Goal: Task Accomplishment & Management: Manage account settings

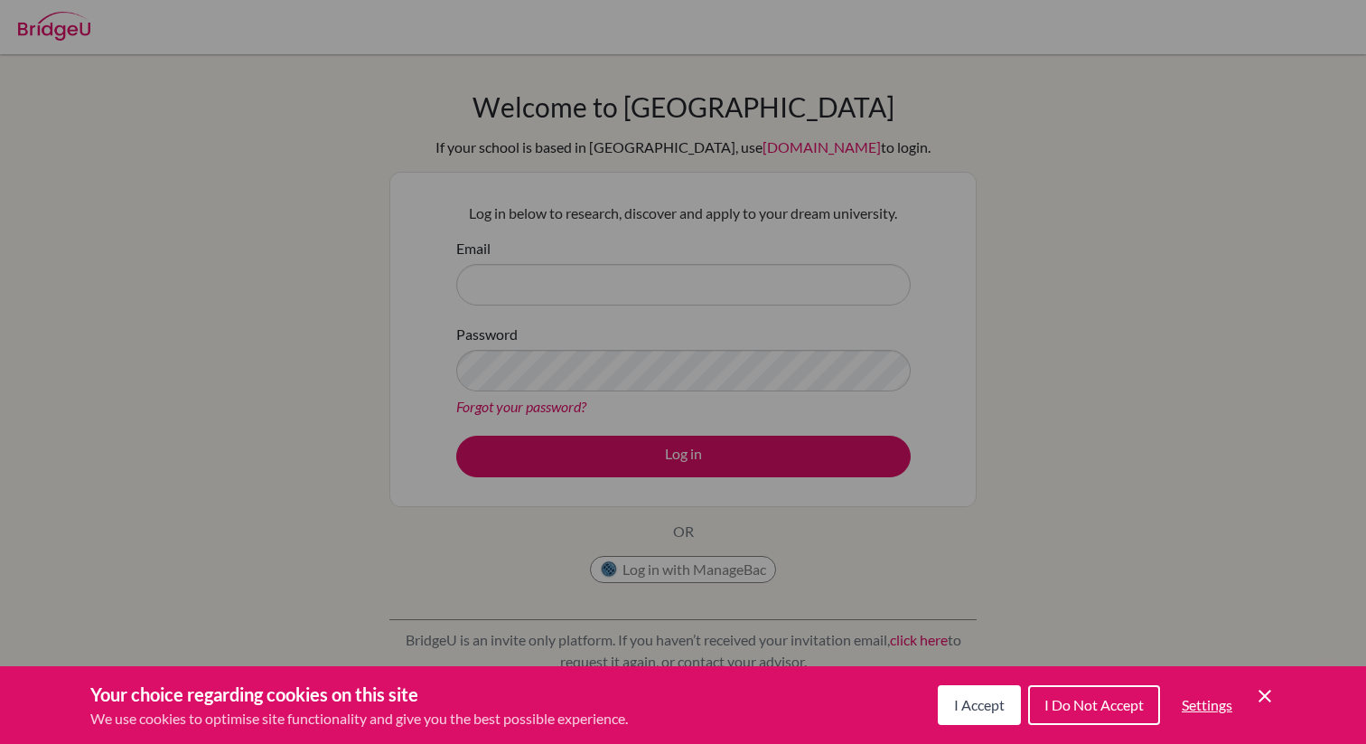
click at [1264, 681] on div "I Accept I Do Not Accept Settings Cookie Control Close Icon" at bounding box center [1107, 704] width 338 height 47
click at [1264, 688] on icon "Cookie Control Close Icon" at bounding box center [1265, 696] width 22 height 22
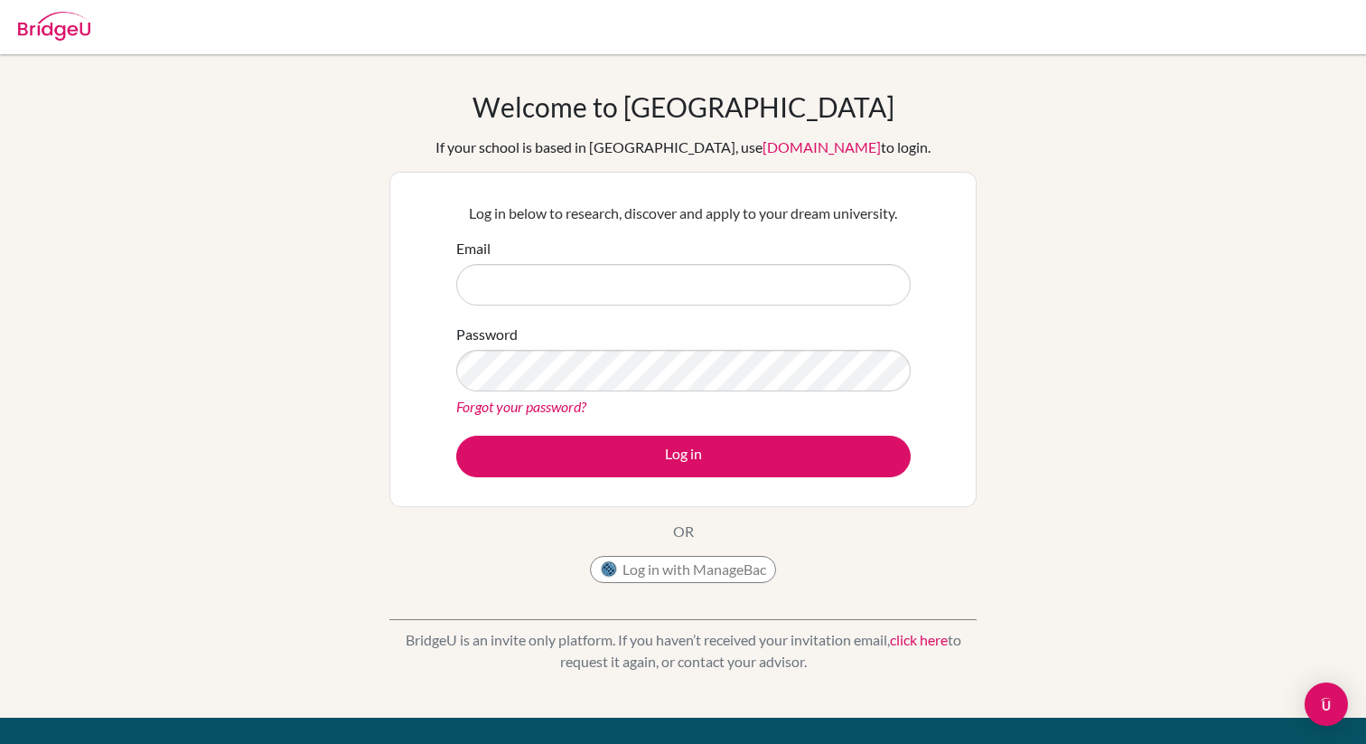
click at [543, 410] on link "Forgot your password?" at bounding box center [521, 406] width 130 height 17
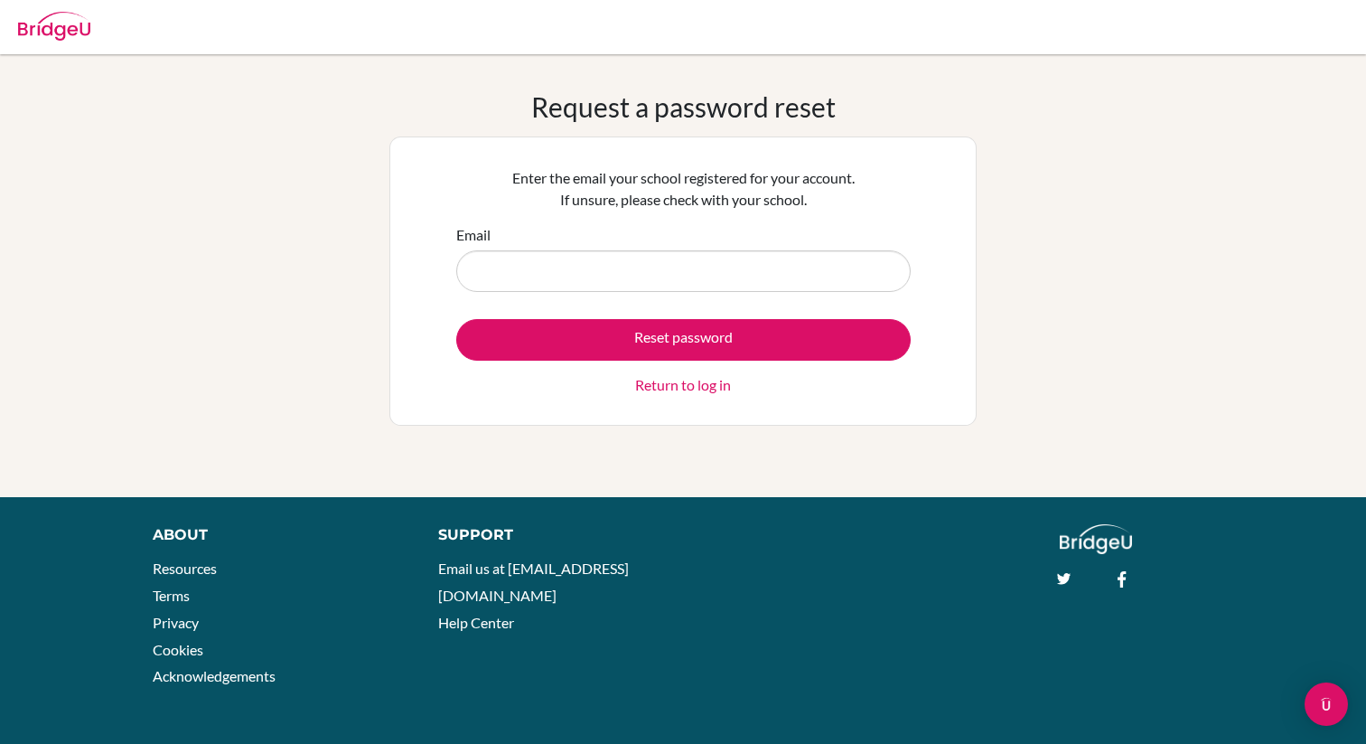
click at [594, 254] on input "Email" at bounding box center [683, 271] width 455 height 42
type input "andre.so@tis.edu.mo"
click at [660, 381] on link "Return to log in" at bounding box center [683, 385] width 96 height 22
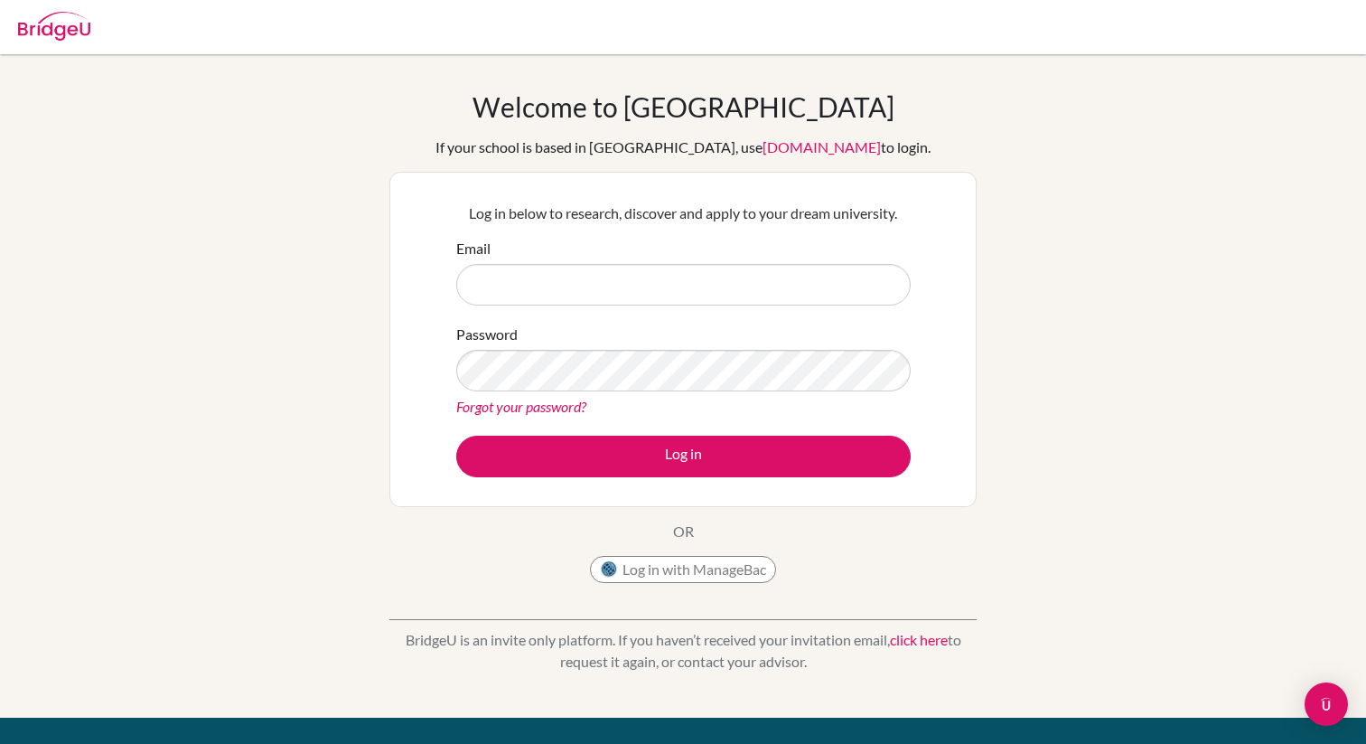
click at [550, 401] on link "Forgot your password?" at bounding box center [521, 406] width 130 height 17
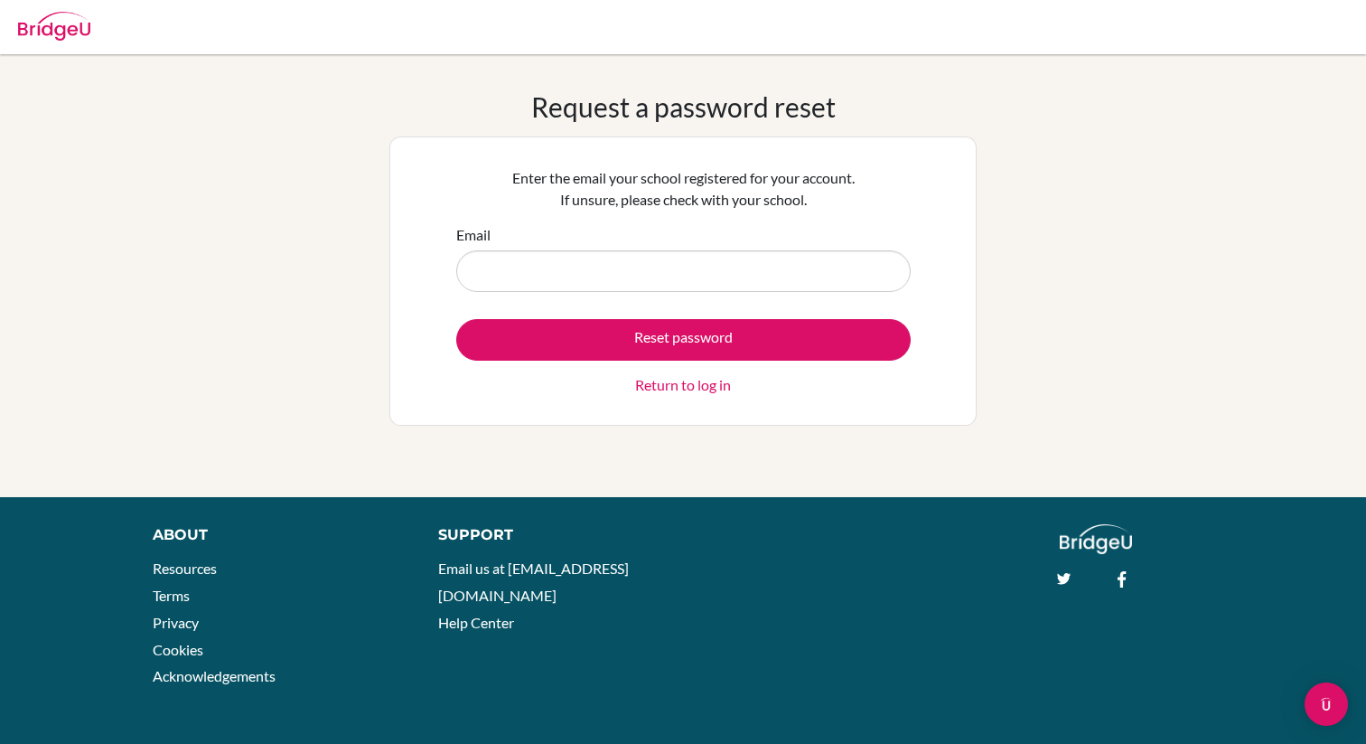
click at [623, 272] on input "Email" at bounding box center [683, 271] width 455 height 42
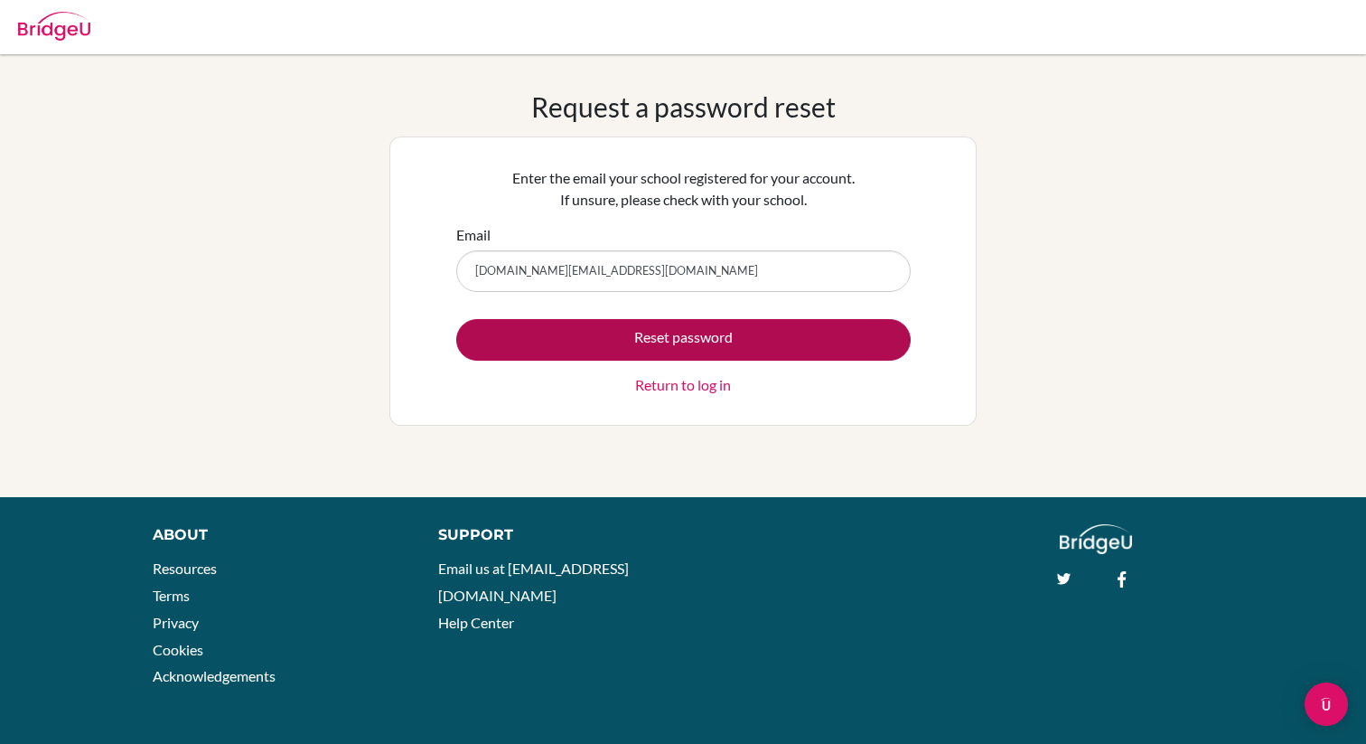
type input "[DOMAIN_NAME][EMAIL_ADDRESS][DOMAIN_NAME]"
click at [645, 352] on button "Reset password" at bounding box center [683, 340] width 455 height 42
